Goal: Information Seeking & Learning: Find specific fact

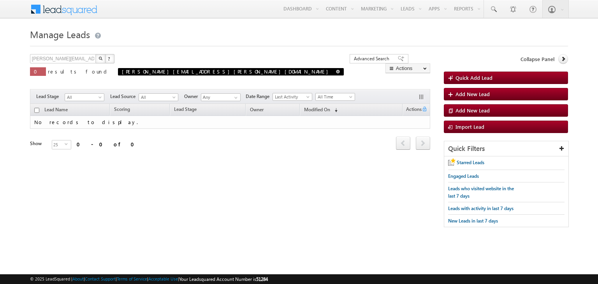
click at [336, 72] on span at bounding box center [338, 72] width 4 height 4
type input "Search Leads"
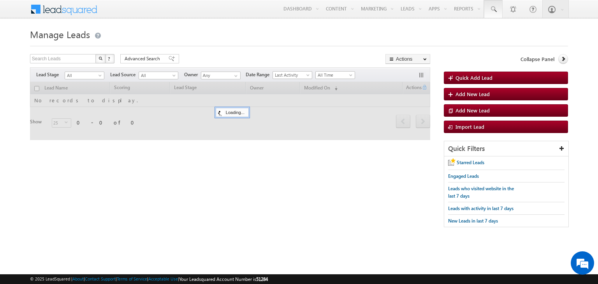
click at [501, 10] on link at bounding box center [493, 9] width 19 height 18
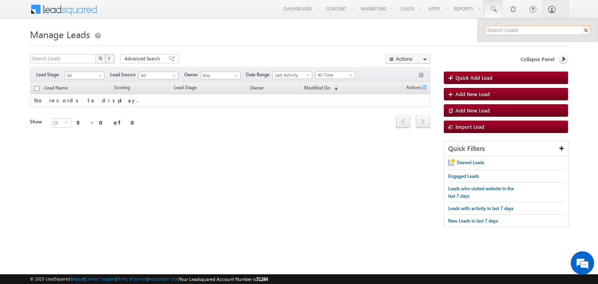
click at [500, 31] on input "text" at bounding box center [538, 30] width 106 height 9
paste input "8944424022"
type input "8944424022"
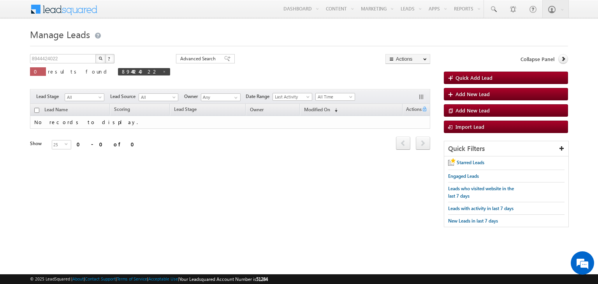
click at [100, 60] on img "button" at bounding box center [101, 58] width 4 height 4
click at [491, 16] on link at bounding box center [493, 9] width 19 height 18
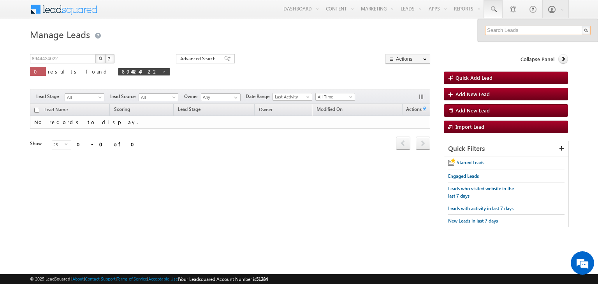
click at [518, 32] on input "text" at bounding box center [538, 30] width 106 height 9
paste input "[PERSON_NAME]"
type input "[PERSON_NAME]"
click at [361, 35] on h1 "Manage Leads" at bounding box center [299, 33] width 538 height 15
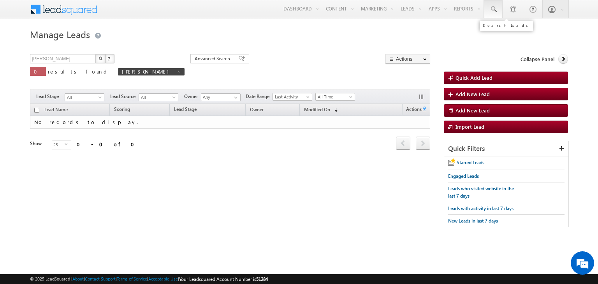
click at [489, 11] on link at bounding box center [493, 9] width 19 height 18
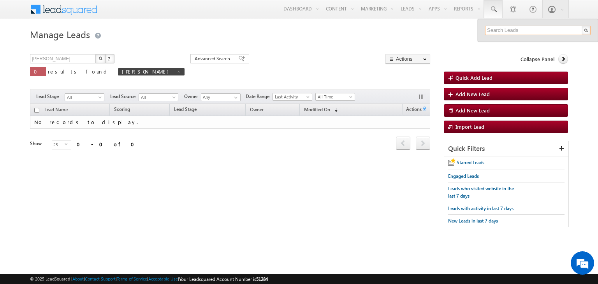
click at [514, 32] on input "text" at bounding box center [538, 30] width 106 height 9
paste input "[PERSON_NAME][EMAIL_ADDRESS][PERSON_NAME][DOMAIN_NAME]"
type input "[PERSON_NAME][EMAIL_ADDRESS][PERSON_NAME][DOMAIN_NAME]"
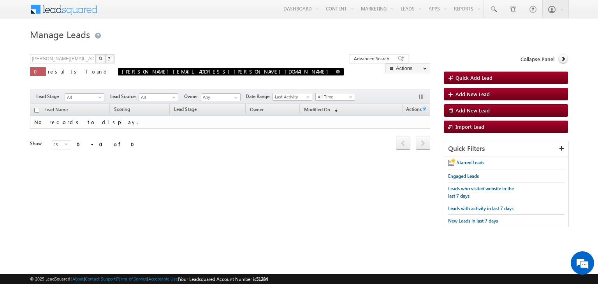
click at [336, 71] on span at bounding box center [338, 72] width 4 height 4
type input "Search Leads"
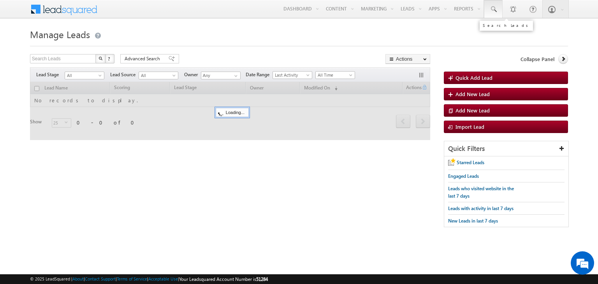
click at [491, 9] on span at bounding box center [494, 9] width 8 height 8
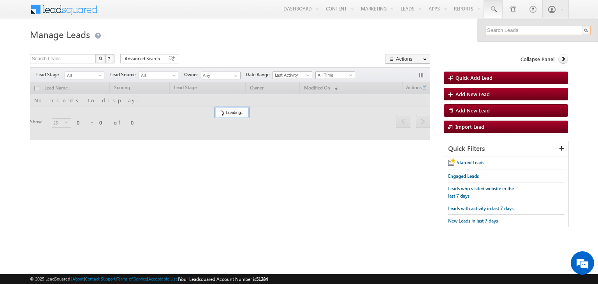
click at [514, 31] on input "text" at bounding box center [538, 30] width 106 height 9
paste input "[PERSON_NAME][EMAIL_ADDRESS][PERSON_NAME][DOMAIN_NAME]"
type input "[PERSON_NAME][EMAIL_ADDRESS][PERSON_NAME][DOMAIN_NAME]"
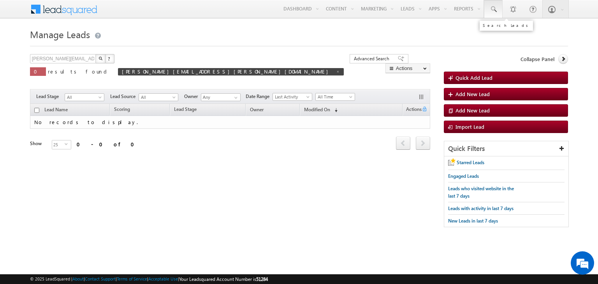
click at [491, 12] on span at bounding box center [494, 9] width 8 height 8
paste input "sudheer.setty+Adheeshllm@upgrad.com"
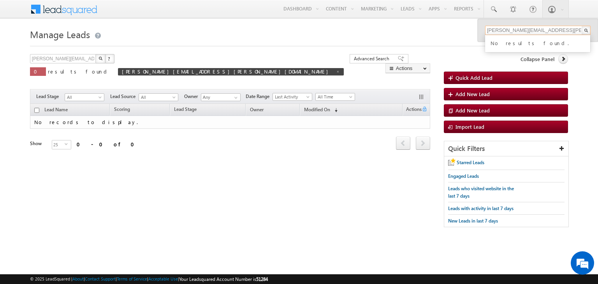
type input "sudheer.setty+Adheeshllm@upgrad.com"
click at [554, 41] on div "No results found." at bounding box center [541, 42] width 104 height 10
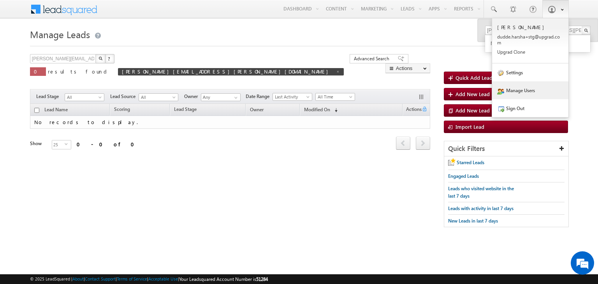
click at [517, 99] on link "Manage Users" at bounding box center [530, 90] width 76 height 18
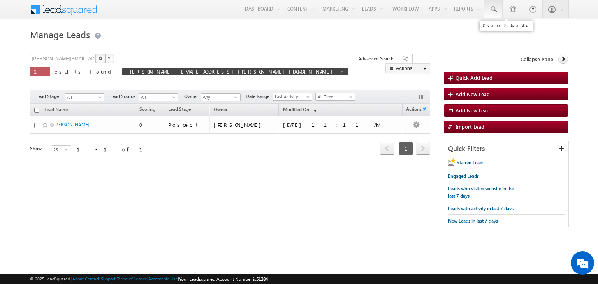
click at [497, 10] on span at bounding box center [494, 9] width 8 height 8
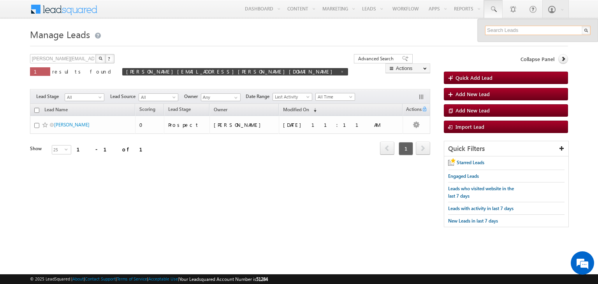
click at [511, 31] on input "text" at bounding box center [538, 30] width 106 height 9
paste input "[PERSON_NAME][EMAIL_ADDRESS][PERSON_NAME][DOMAIN_NAME]"
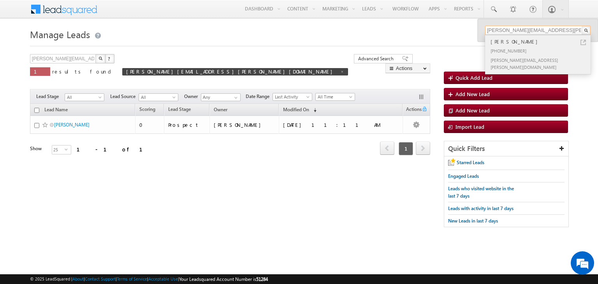
type input "[PERSON_NAME][EMAIL_ADDRESS][PERSON_NAME][DOMAIN_NAME]"
drag, startPoint x: 530, startPoint y: 50, endPoint x: 491, endPoint y: 49, distance: 38.6
click at [491, 49] on div "[PHONE_NUMBER]" at bounding box center [541, 50] width 104 height 9
copy div "[PHONE_NUMBER]"
click at [573, 28] on input "[PERSON_NAME][EMAIL_ADDRESS][PERSON_NAME][DOMAIN_NAME]" at bounding box center [538, 30] width 106 height 9
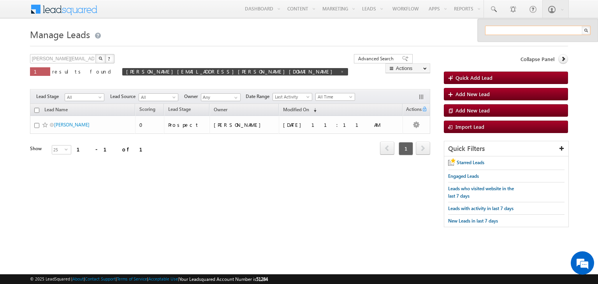
paste input "[PHONE_NUMBER]"
type input "[PHONE_NUMBER]"
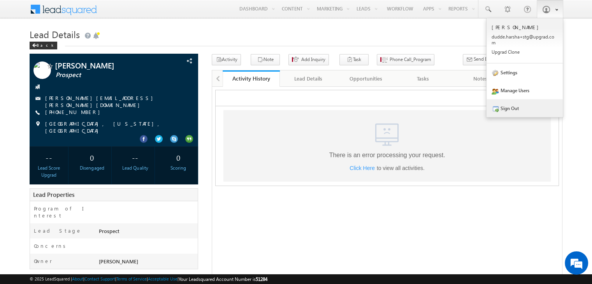
click at [515, 109] on link "Sign Out" at bounding box center [525, 108] width 76 height 18
